Goal: Transaction & Acquisition: Purchase product/service

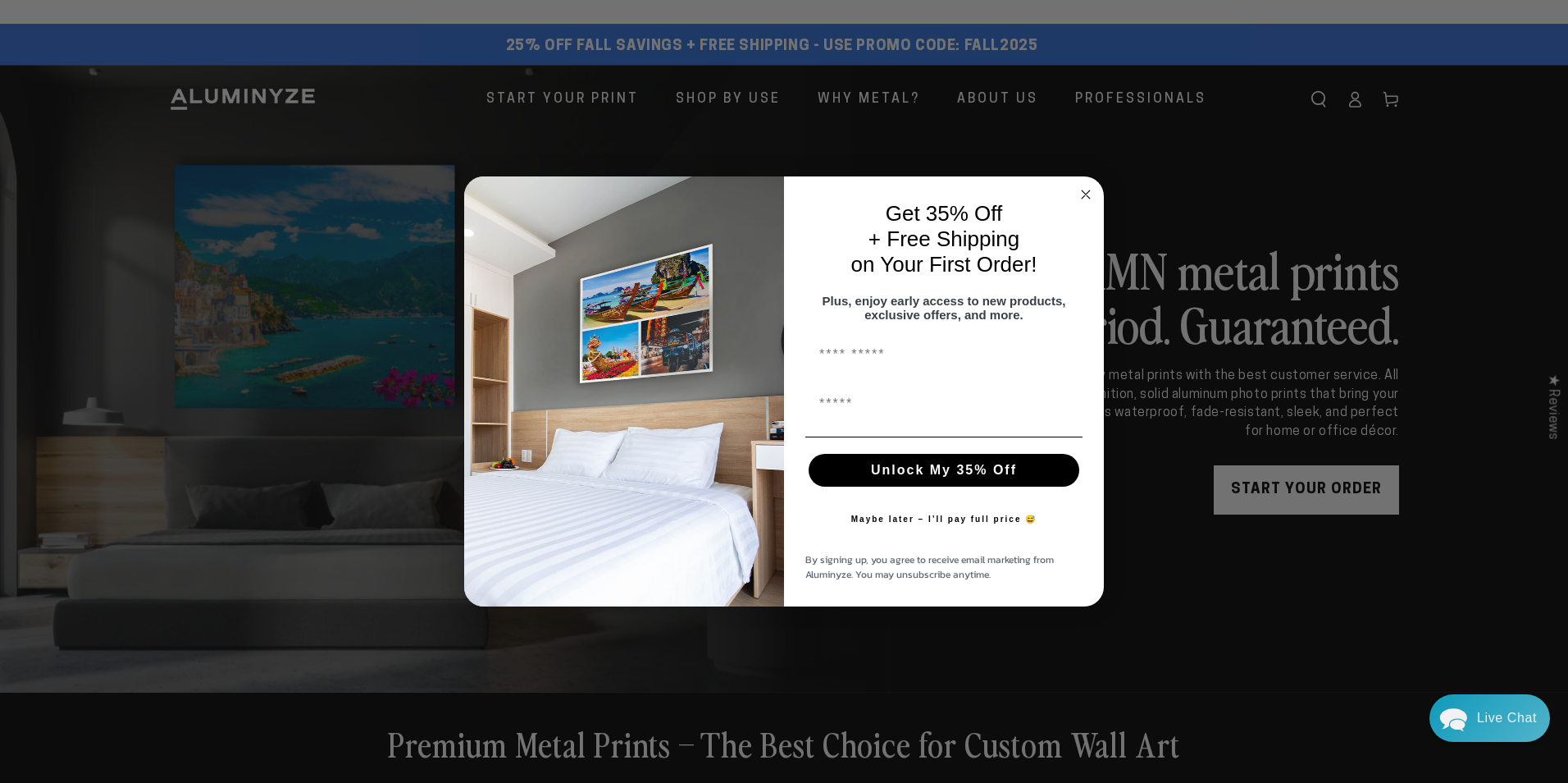
click at [1086, 189] on circle "Close dialog" at bounding box center [1086, 195] width 19 height 19
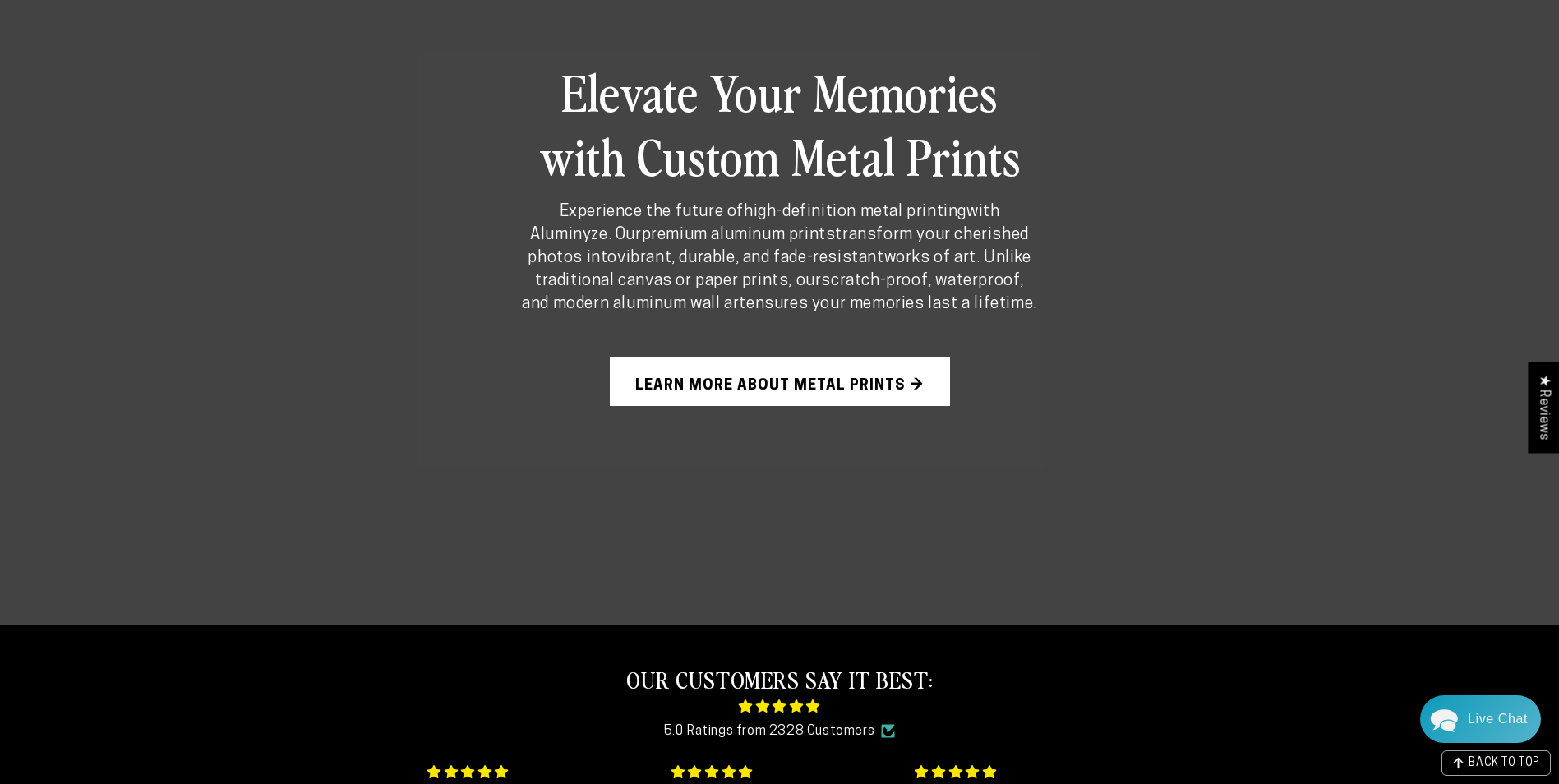
scroll to position [1232, 0]
click at [784, 381] on link "Learn More About Metal Prints →" at bounding box center [780, 380] width 341 height 50
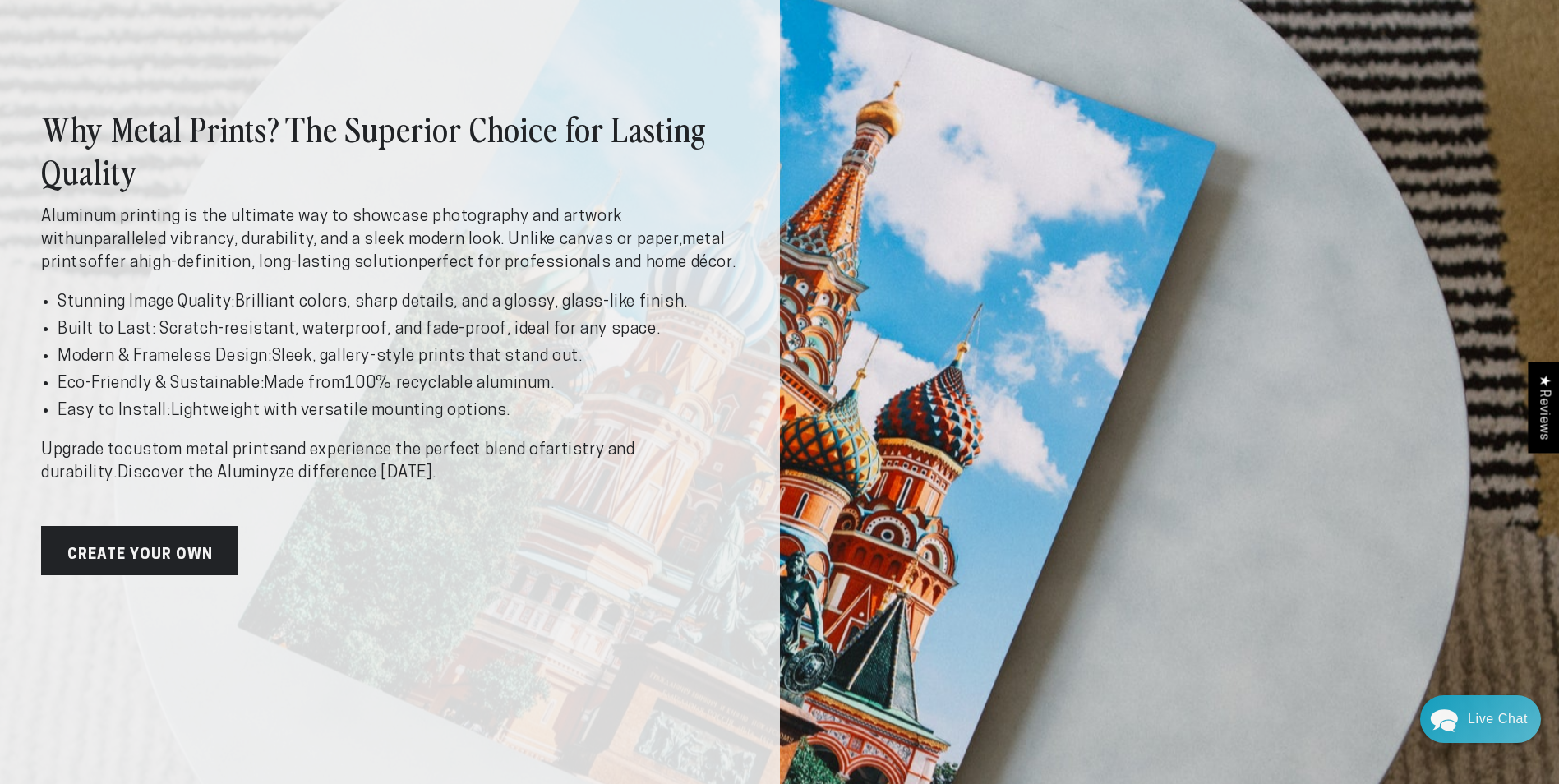
scroll to position [247, 0]
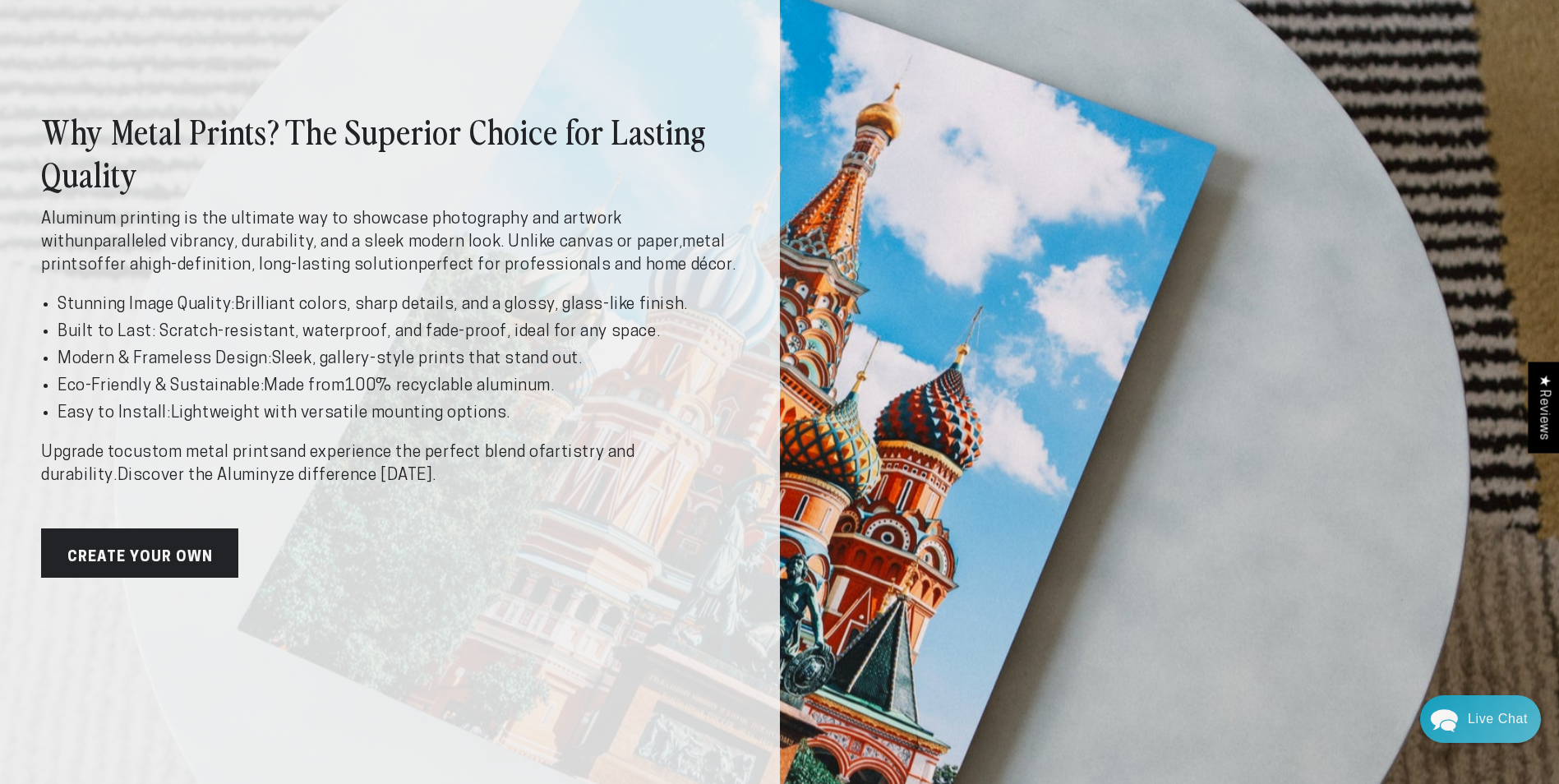
click at [168, 558] on link "Create Your Own" at bounding box center [139, 553] width 197 height 50
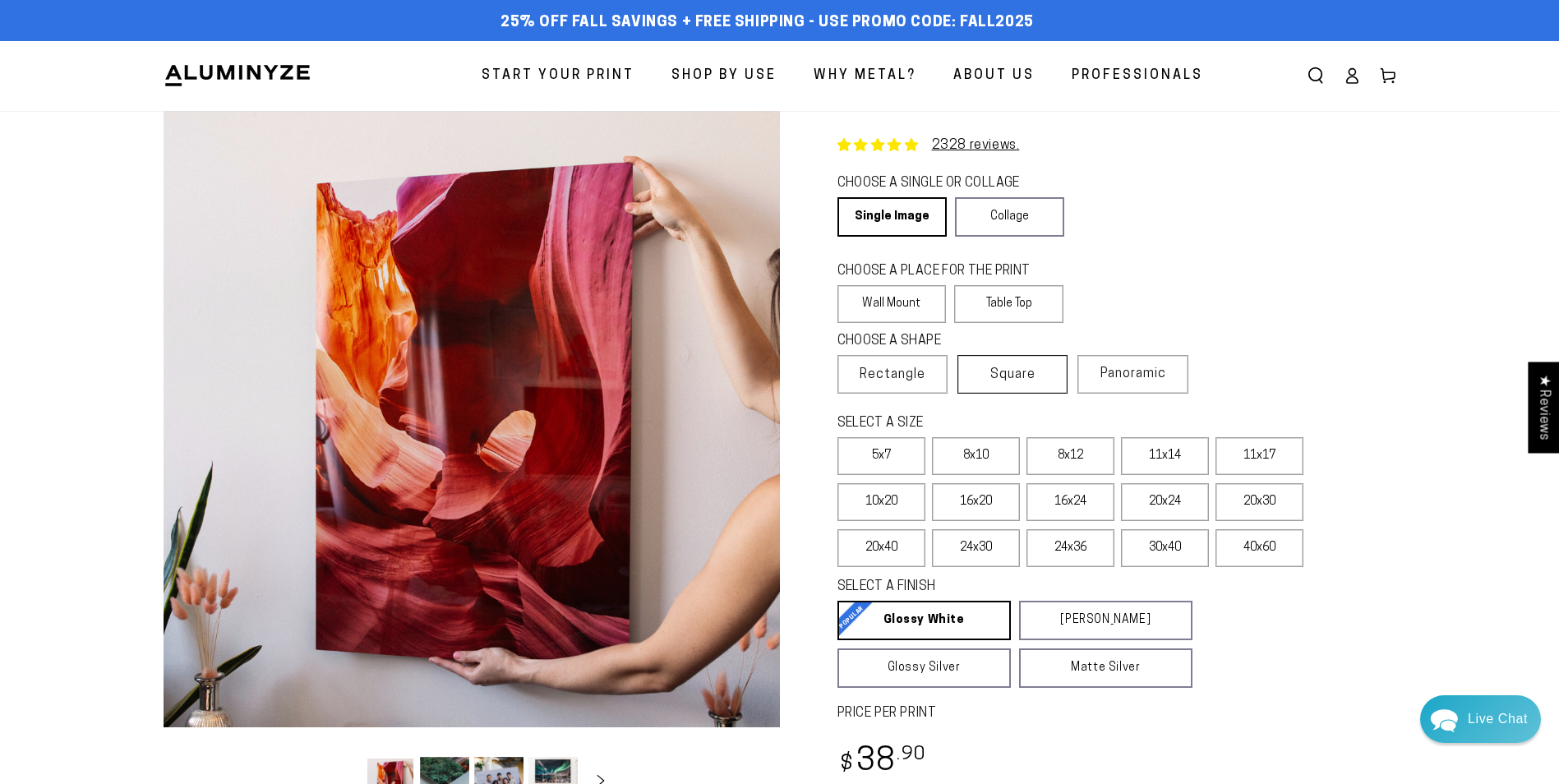
click at [1015, 372] on span "Square" at bounding box center [1013, 375] width 45 height 20
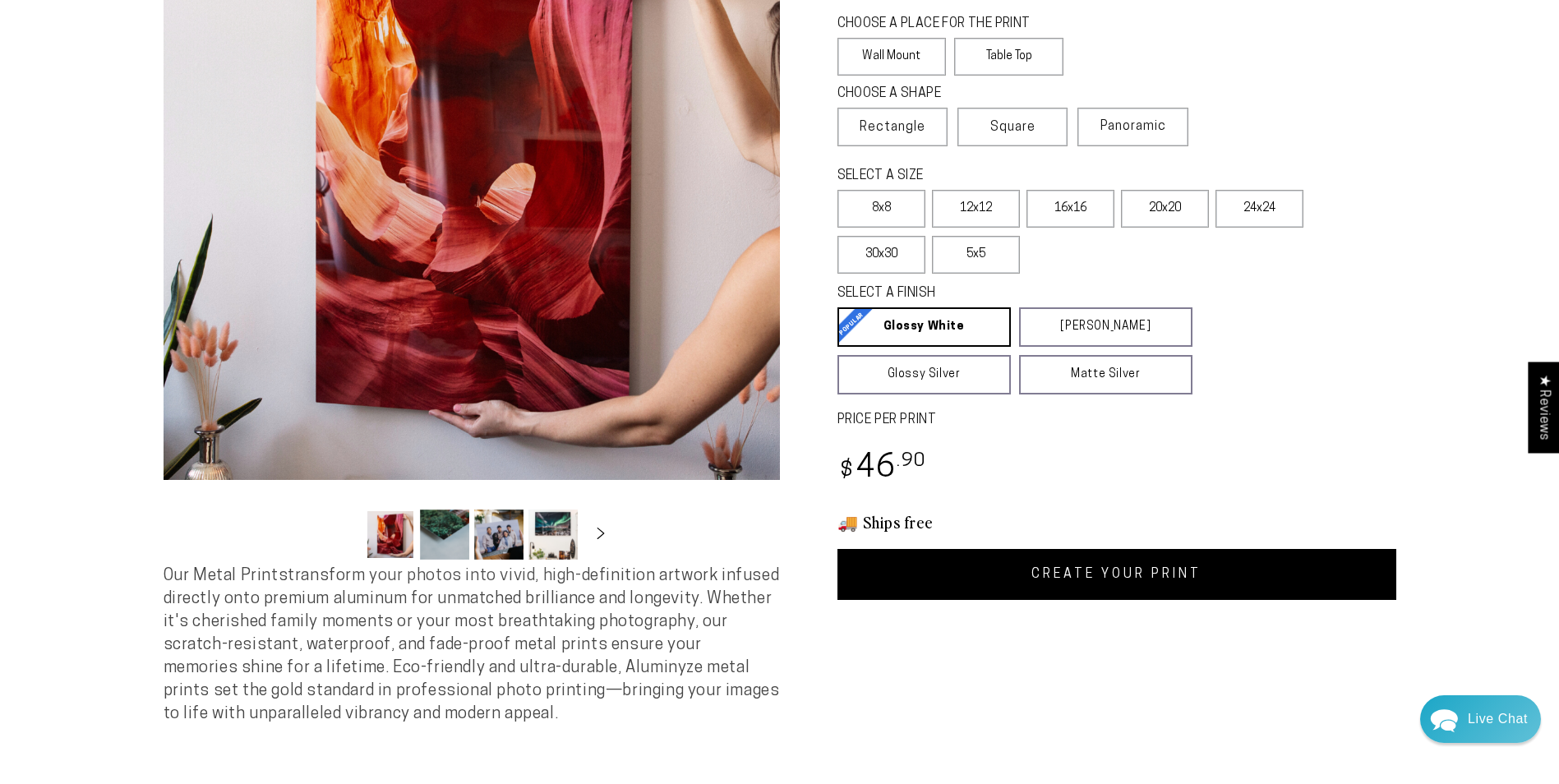
scroll to position [247, 0]
click at [957, 205] on label "12x12" at bounding box center [975, 210] width 88 height 38
